Goal: Task Accomplishment & Management: Manage account settings

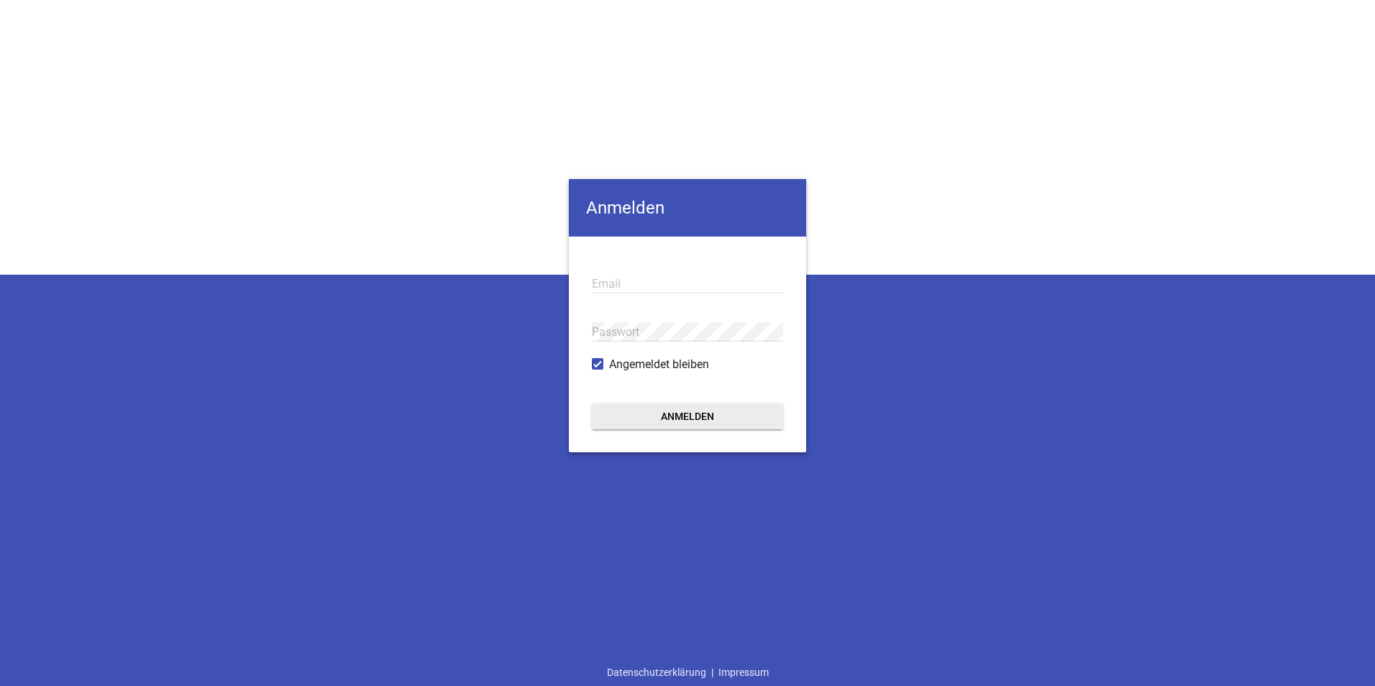
click at [617, 285] on input "email" at bounding box center [687, 283] width 191 height 19
type input "[PERSON_NAME][EMAIL_ADDRESS][PERSON_NAME][PERSON_NAME][DOMAIN_NAME]"
click at [592, 404] on button "Anmelden" at bounding box center [687, 417] width 191 height 26
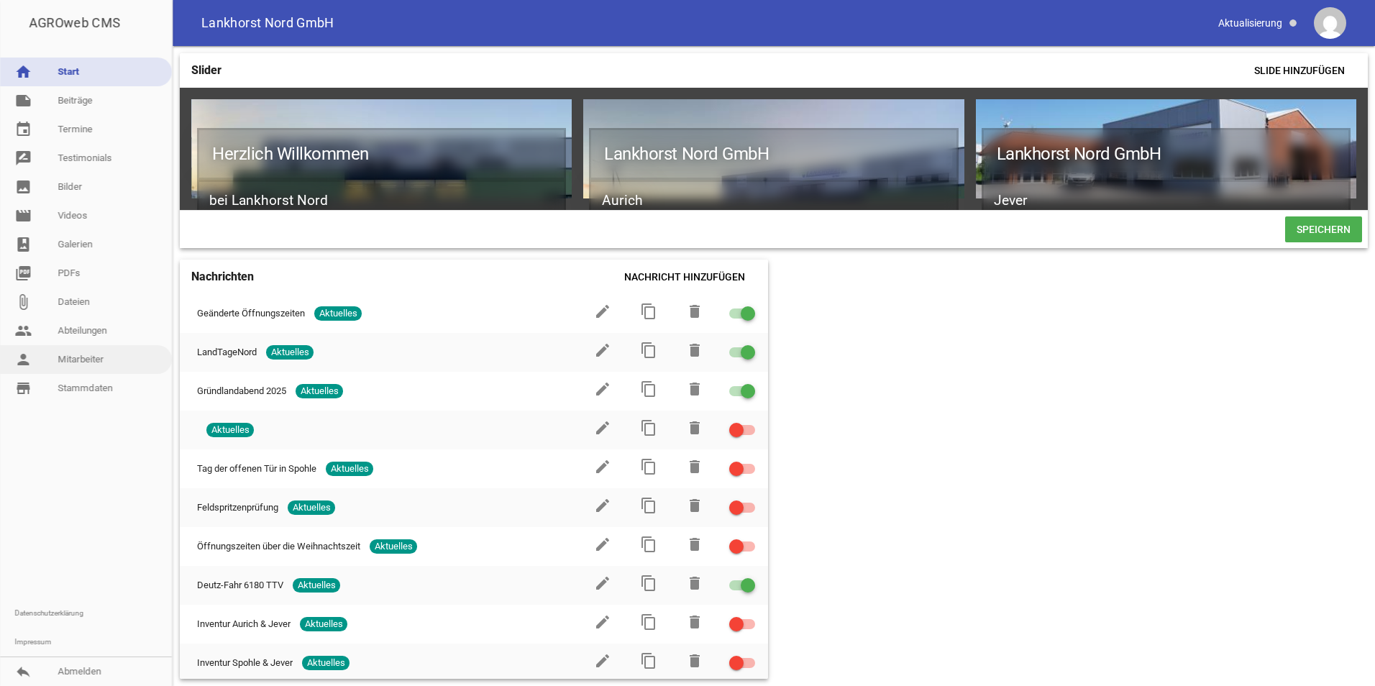
click at [100, 353] on link "person Mitarbeiter" at bounding box center [86, 359] width 172 height 29
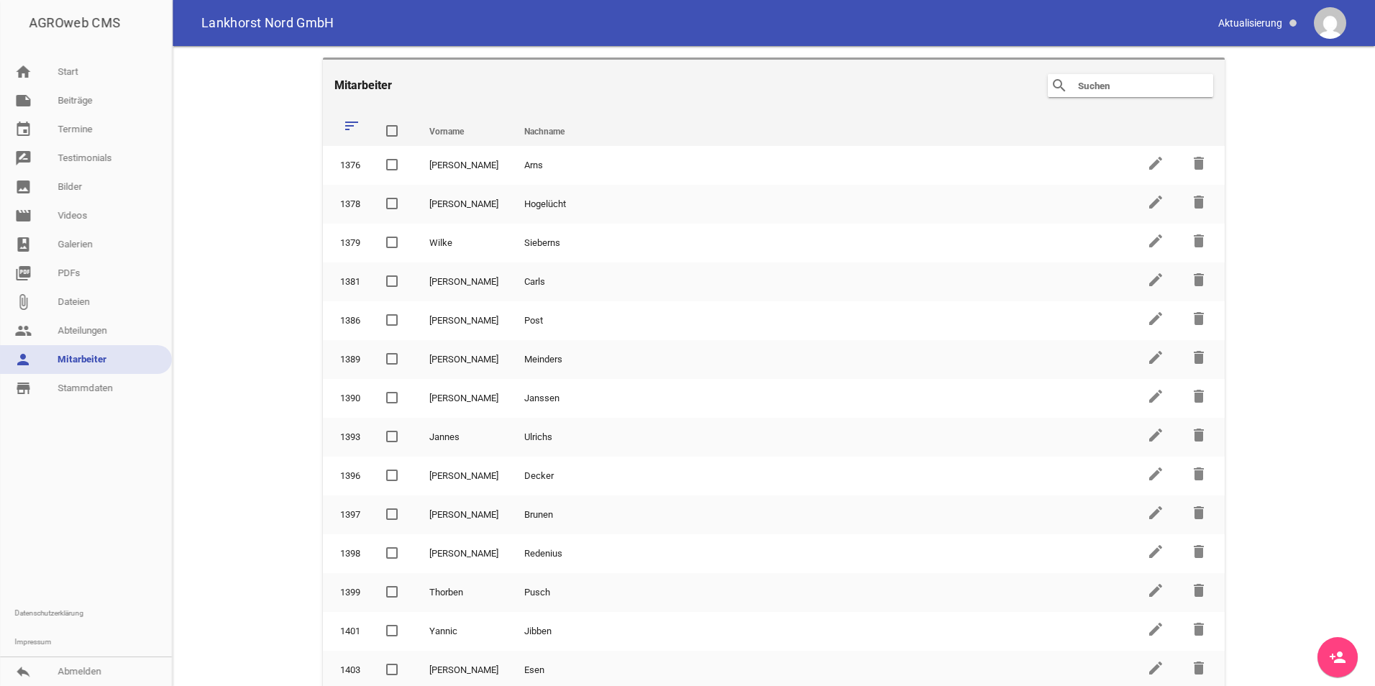
click at [1096, 88] on input "text" at bounding box center [1134, 85] width 115 height 17
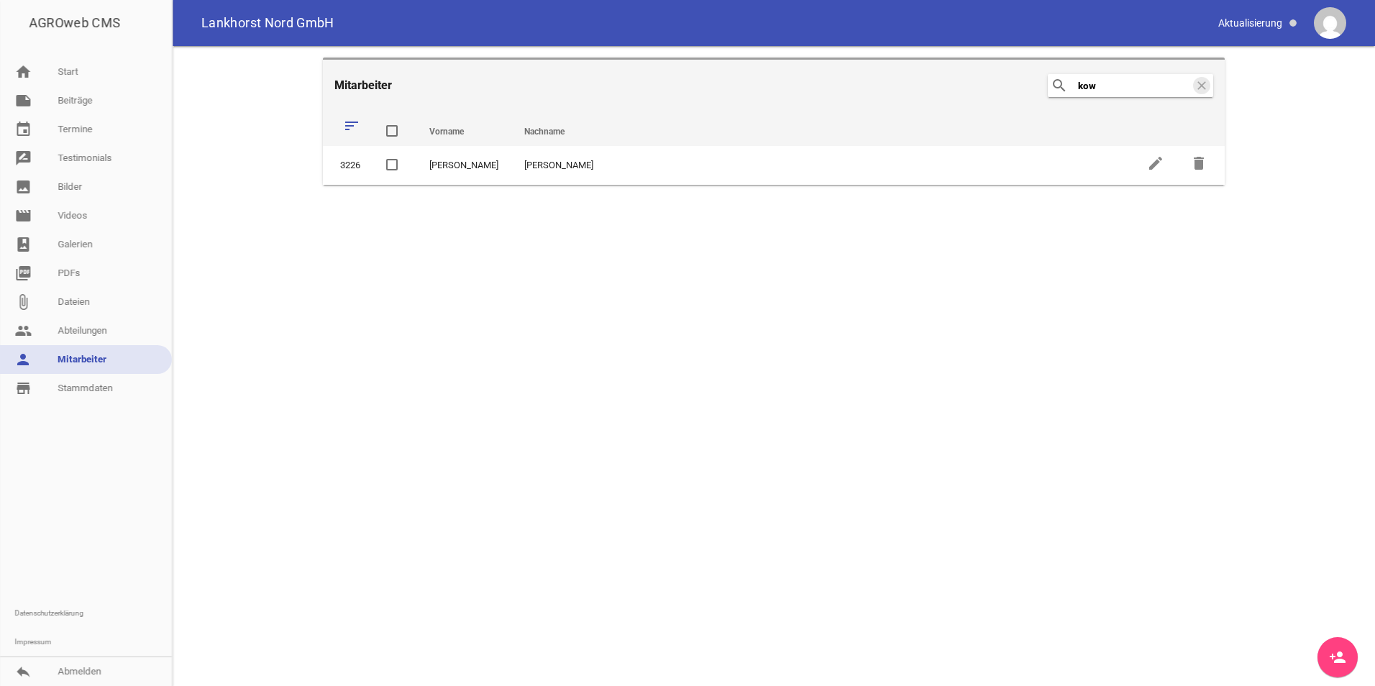
type input "kow"
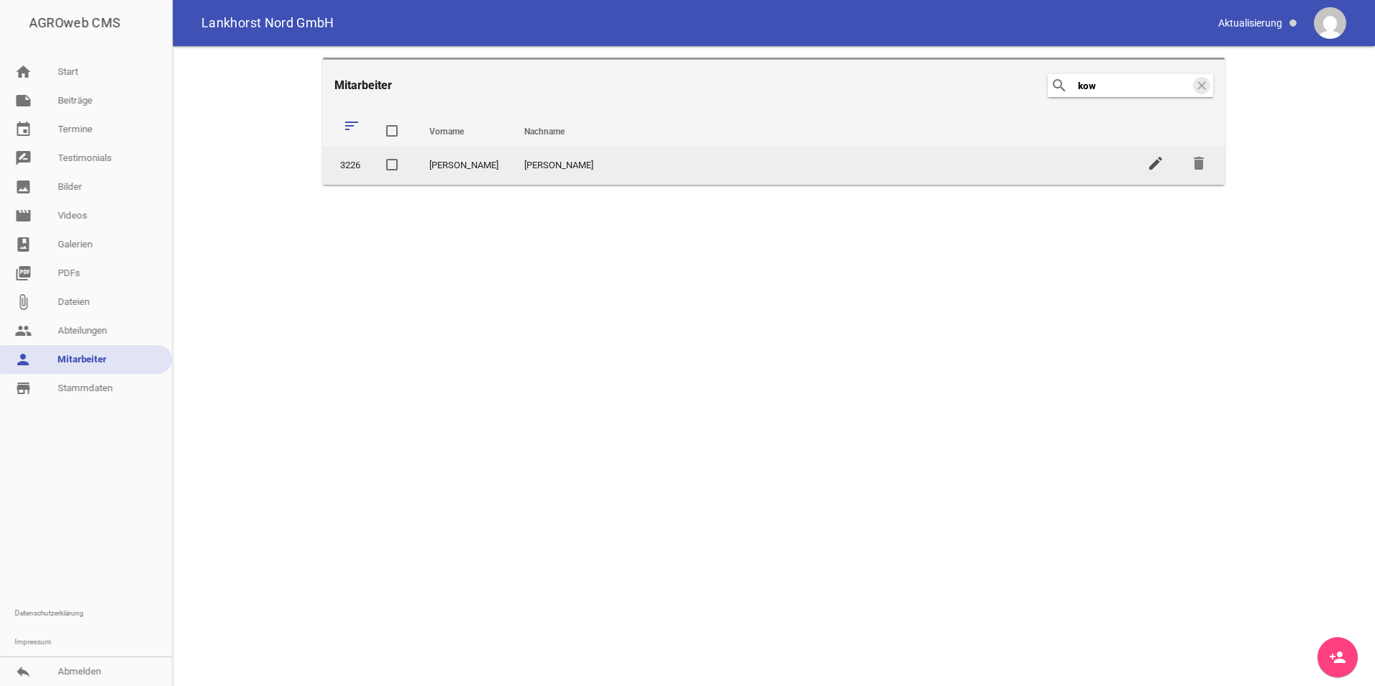
click at [1160, 165] on icon "edit" at bounding box center [1155, 163] width 17 height 17
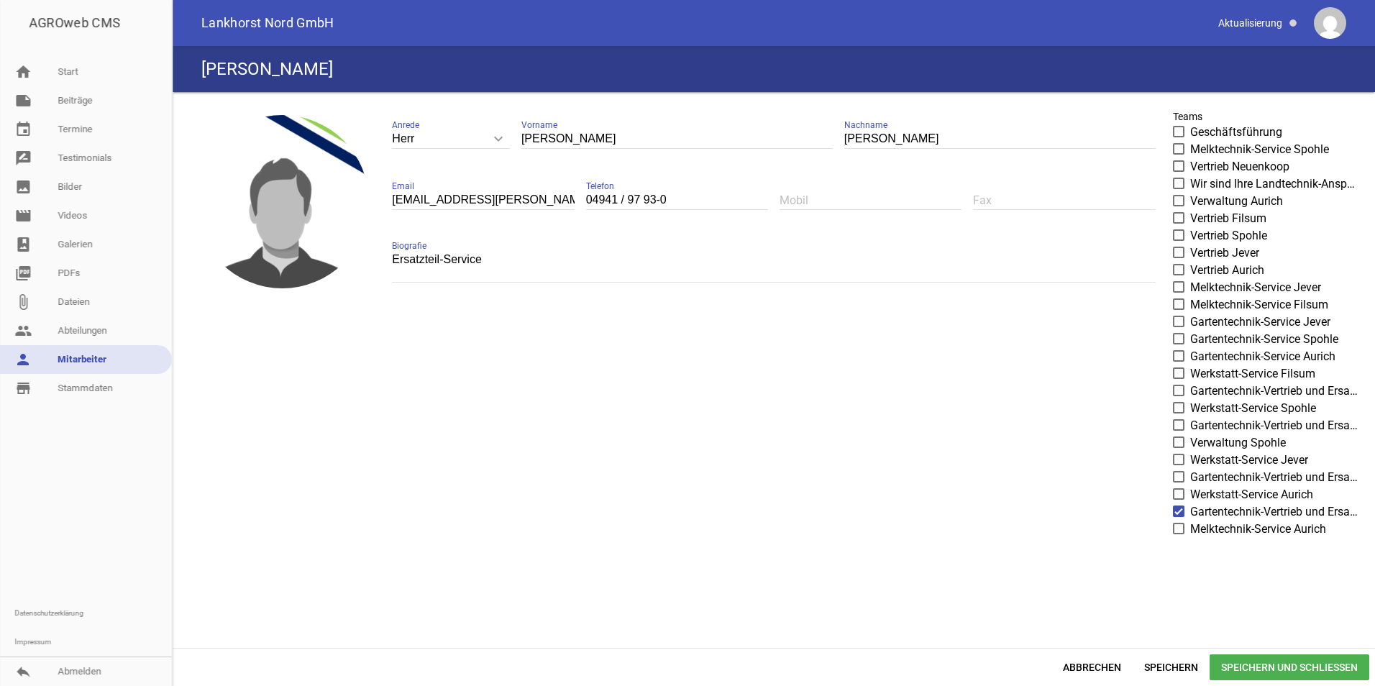
click at [898, 135] on input "[PERSON_NAME]" at bounding box center [1000, 138] width 311 height 19
type input "[PERSON_NAME]"
click at [453, 198] on input "[EMAIL_ADDRESS][PERSON_NAME][PERSON_NAME][DOMAIN_NAME]" at bounding box center [483, 200] width 182 height 19
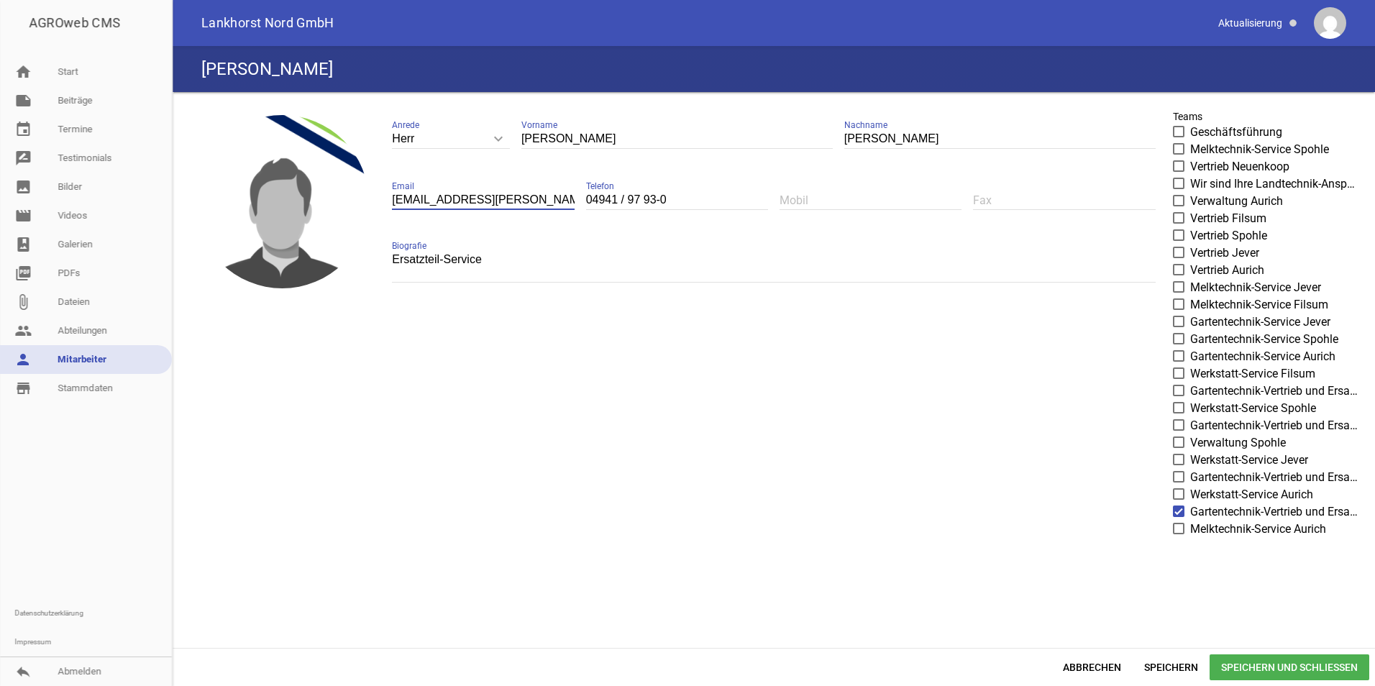
type input "[EMAIL_ADDRESS][PERSON_NAME][PERSON_NAME][DOMAIN_NAME]"
click at [1261, 663] on span "Speichern und Schließen" at bounding box center [1290, 668] width 160 height 26
